Goal: Task Accomplishment & Management: Use online tool/utility

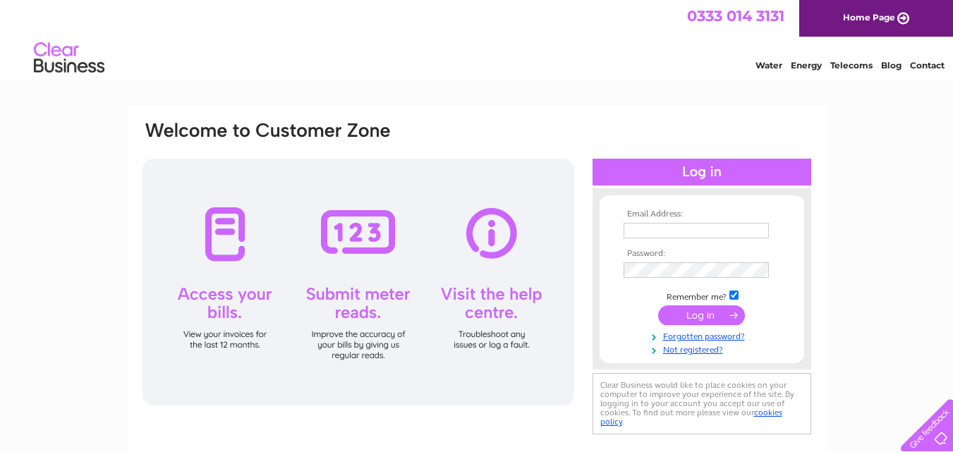
type input "janegraygeich@outlook.com"
click at [678, 312] on input "submit" at bounding box center [701, 316] width 87 height 20
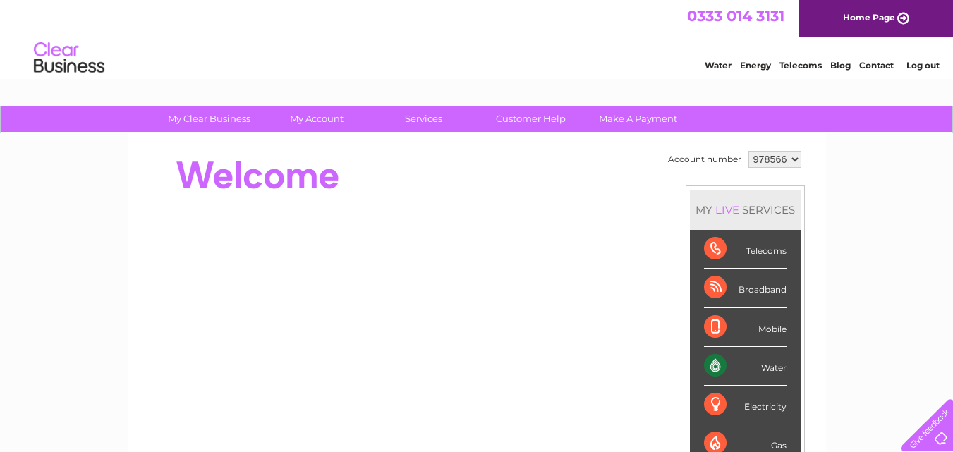
click at [718, 363] on div "Water" at bounding box center [745, 366] width 83 height 39
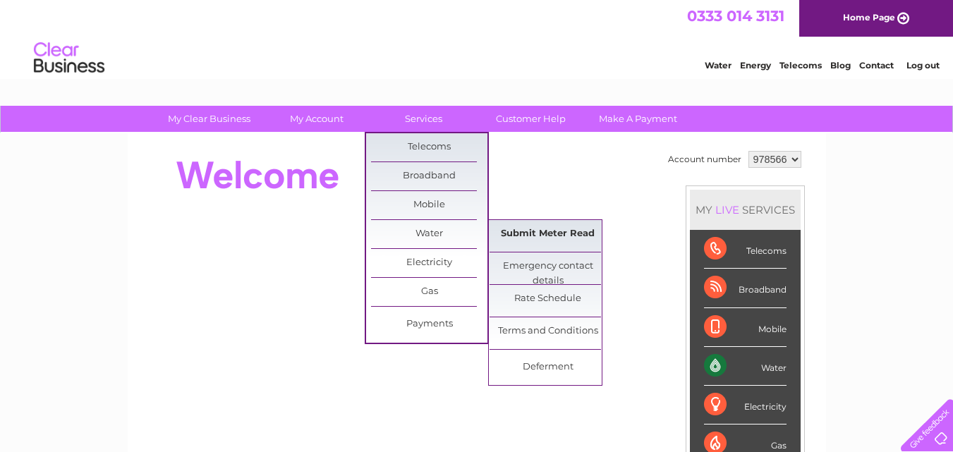
click at [503, 229] on link "Submit Meter Read" at bounding box center [548, 234] width 116 height 28
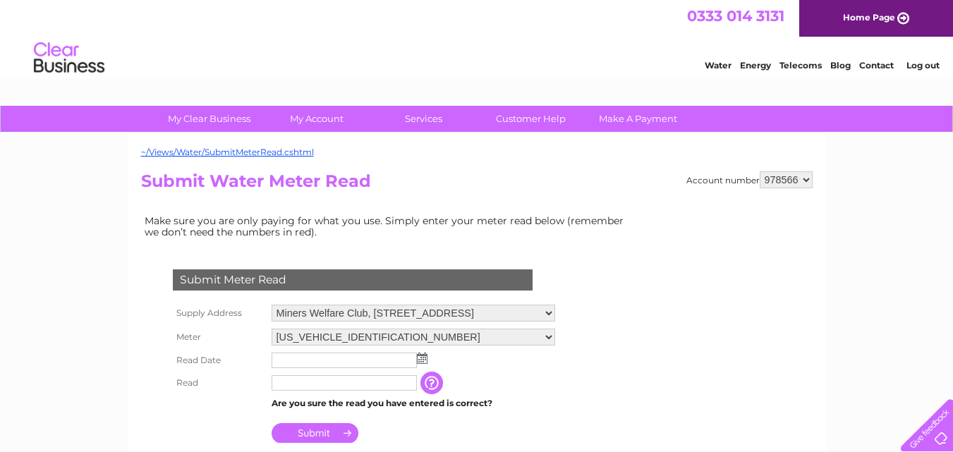
click at [423, 361] on img at bounding box center [422, 358] width 11 height 11
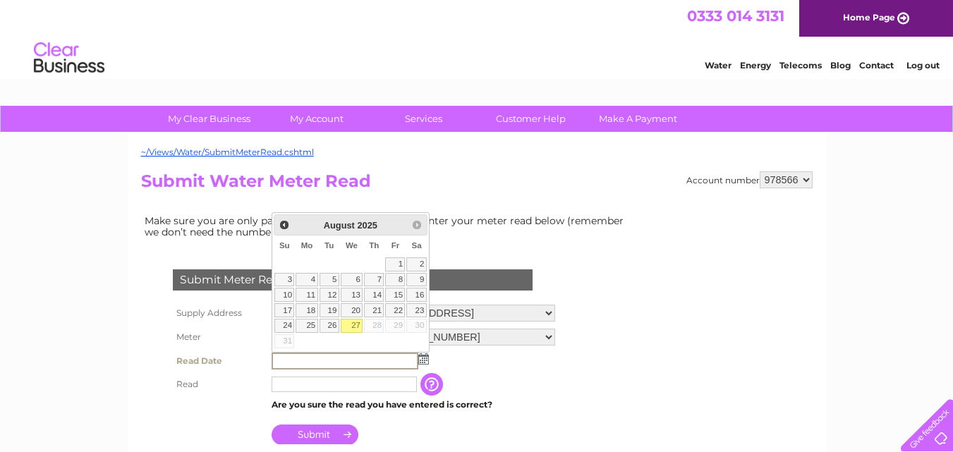
click at [355, 325] on link "27" at bounding box center [352, 326] width 23 height 14
type input "2025/08/27"
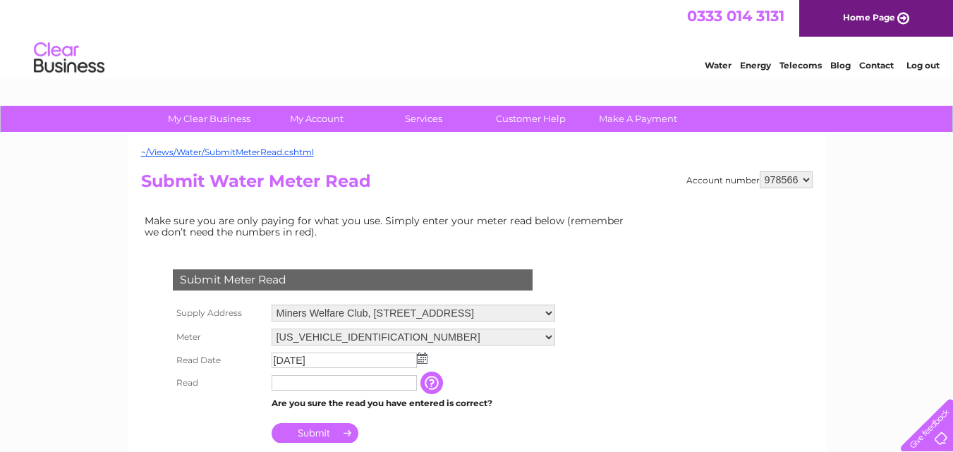
click at [324, 380] on input "text" at bounding box center [344, 383] width 145 height 16
type input "14834"
click at [300, 439] on input "Submit" at bounding box center [315, 433] width 87 height 20
